Goal: Contribute content

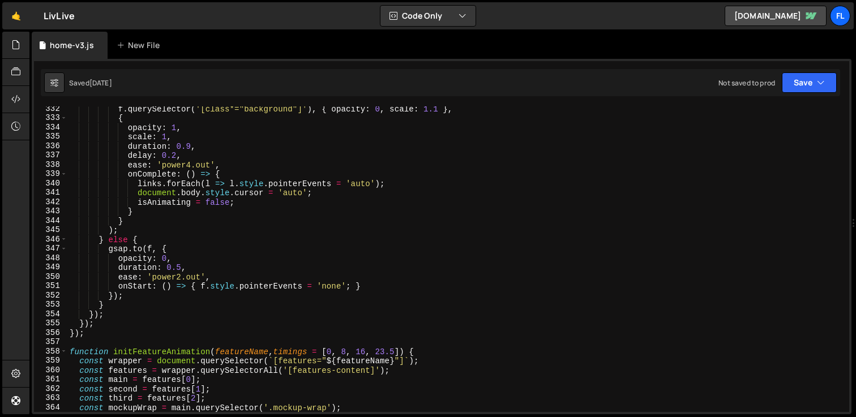
scroll to position [3093, 0]
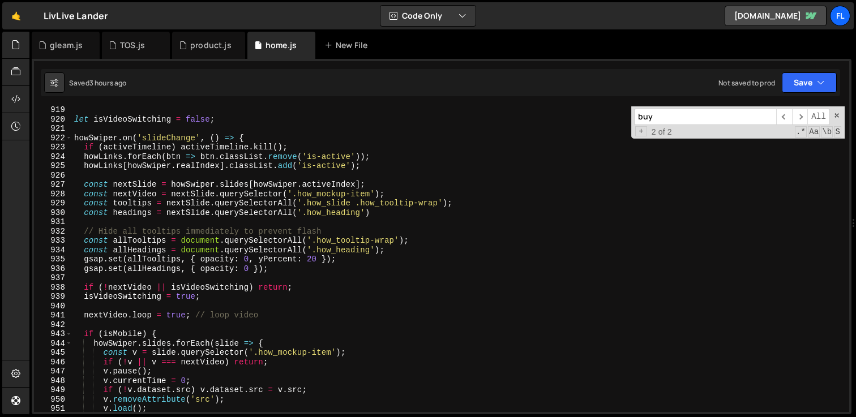
scroll to position [8572, 0]
click at [342, 48] on div "New File" at bounding box center [348, 45] width 48 height 11
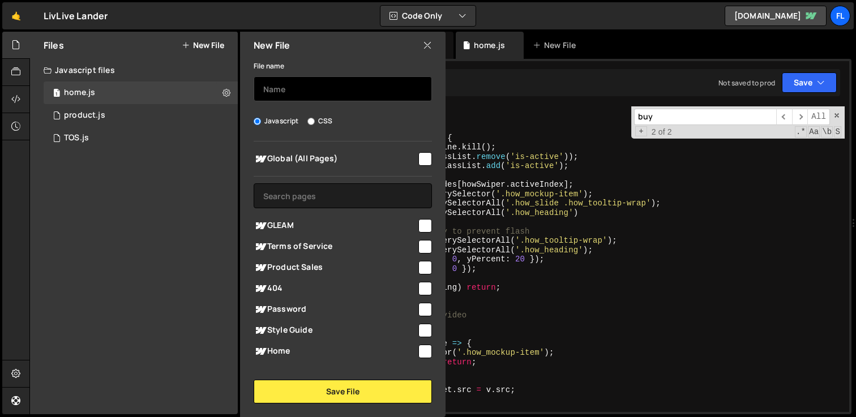
click at [308, 95] on input "text" at bounding box center [342, 88] width 178 height 25
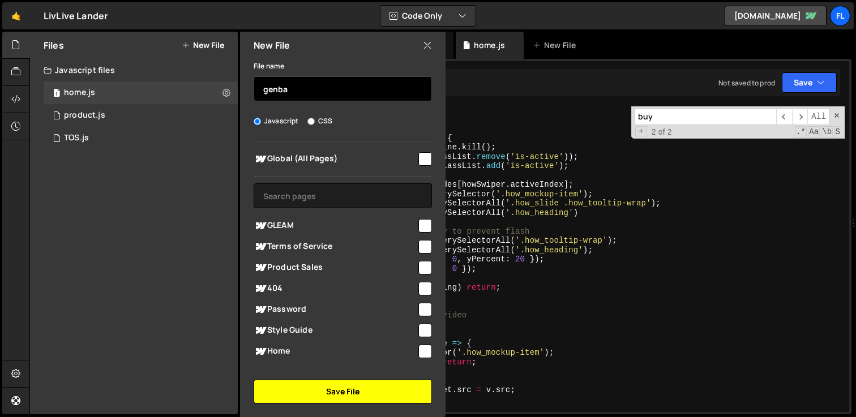
type input "genba"
click at [337, 391] on button "Save File" at bounding box center [342, 392] width 178 height 24
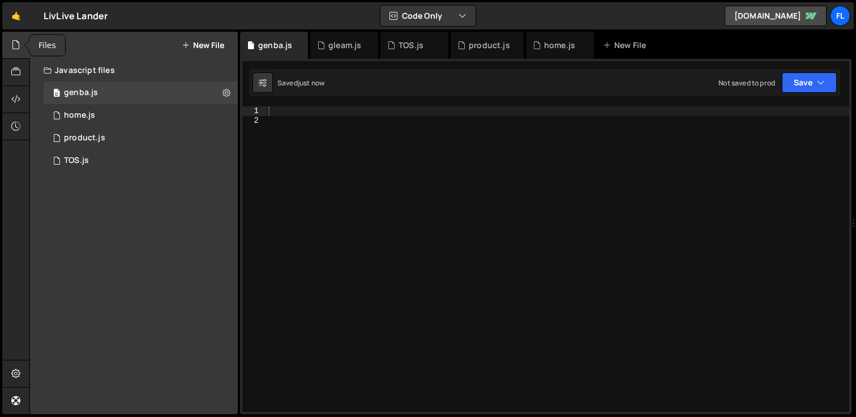
click at [16, 49] on icon at bounding box center [15, 44] width 9 height 12
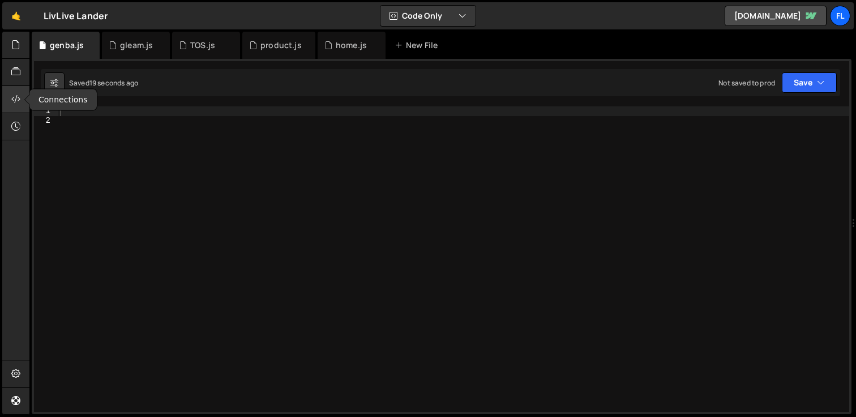
click at [12, 96] on icon at bounding box center [15, 99] width 9 height 12
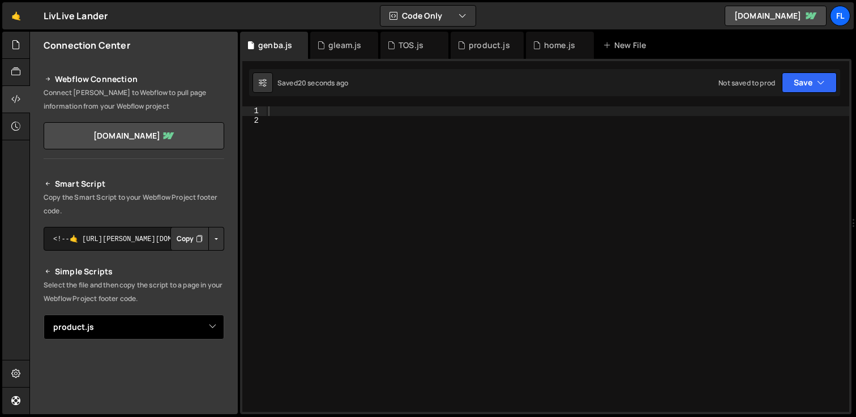
click at [169, 324] on select "Select File home.js product.js TOS.js genba.js" at bounding box center [134, 327] width 180 height 25
select select "46331"
click at [44, 315] on select "Select File home.js product.js TOS.js genba.js" at bounding box center [134, 327] width 180 height 25
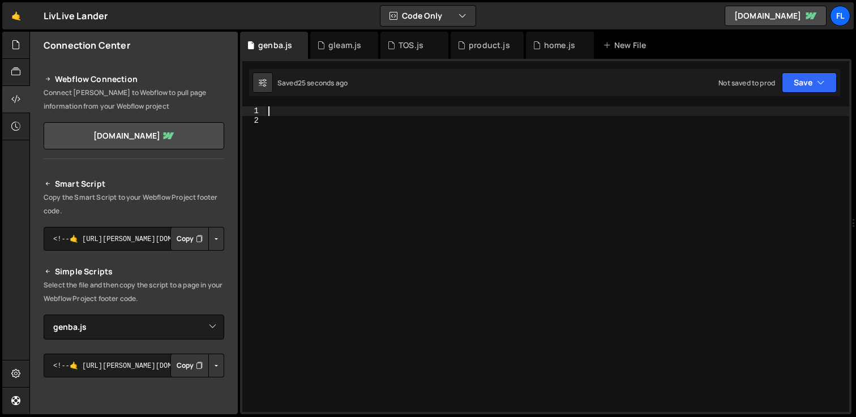
click at [273, 114] on div at bounding box center [557, 268] width 583 height 324
paste textarea "});"
type textarea "});"
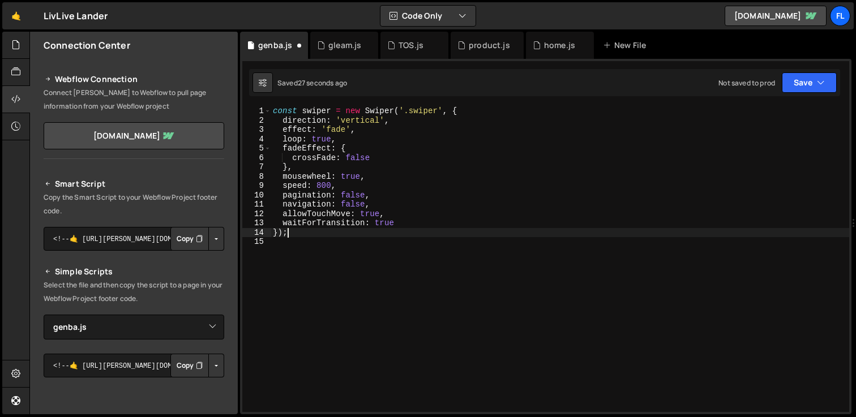
click at [176, 371] on button "Copy" at bounding box center [189, 366] width 38 height 24
